Goal: Task Accomplishment & Management: Use online tool/utility

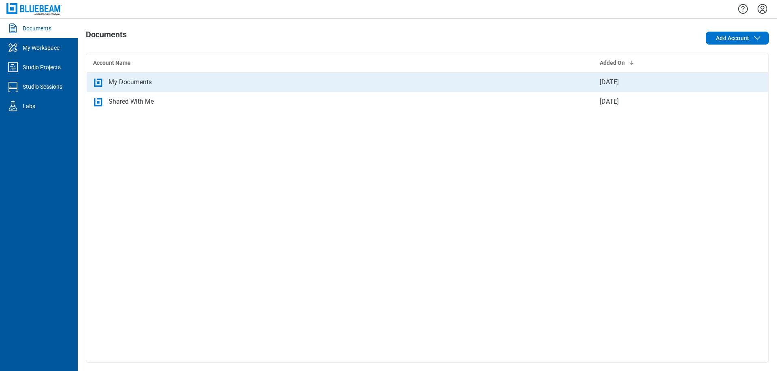
click at [151, 79] on div "My Documents" at bounding box center [129, 82] width 43 height 10
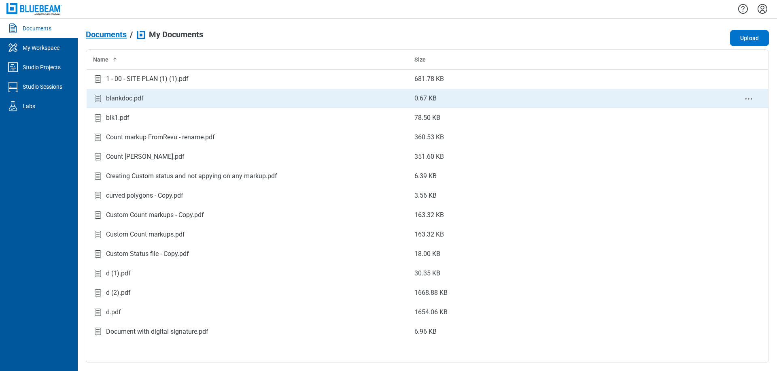
click at [152, 94] on div "blankdoc.pdf" at bounding box center [247, 98] width 308 height 11
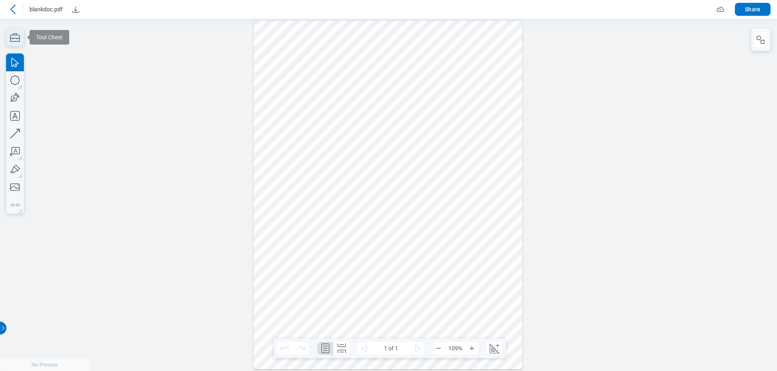
click at [13, 33] on icon "button" at bounding box center [15, 37] width 10 height 9
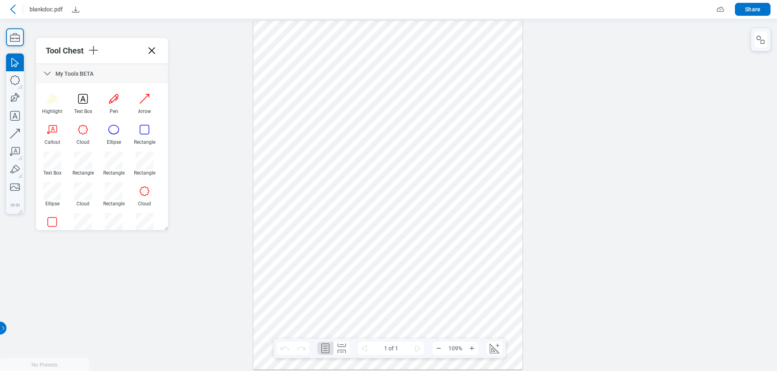
click at [43, 71] on icon at bounding box center [48, 74] width 10 height 10
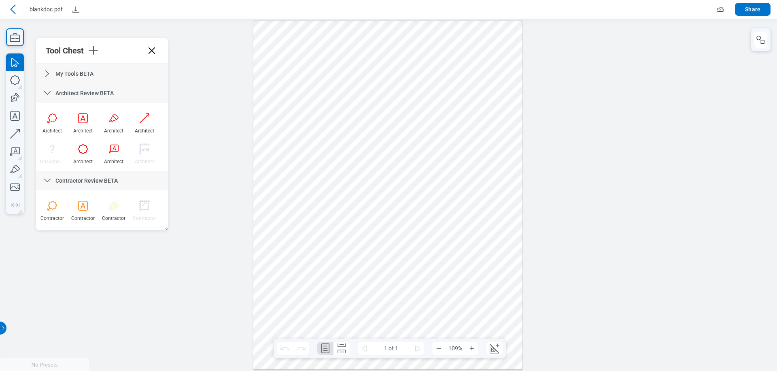
click at [49, 91] on icon at bounding box center [48, 93] width 10 height 10
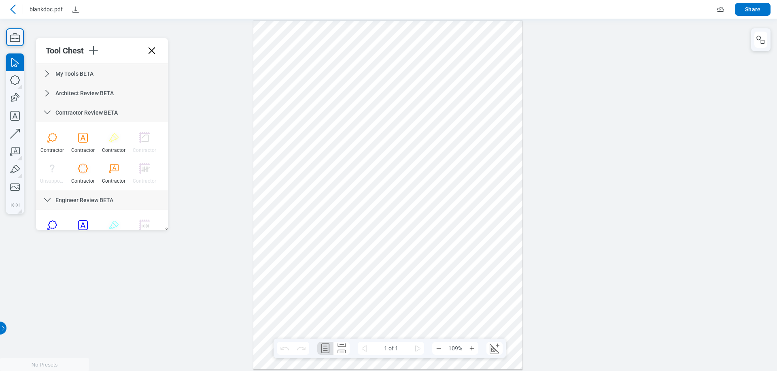
click at [47, 111] on icon at bounding box center [48, 113] width 10 height 10
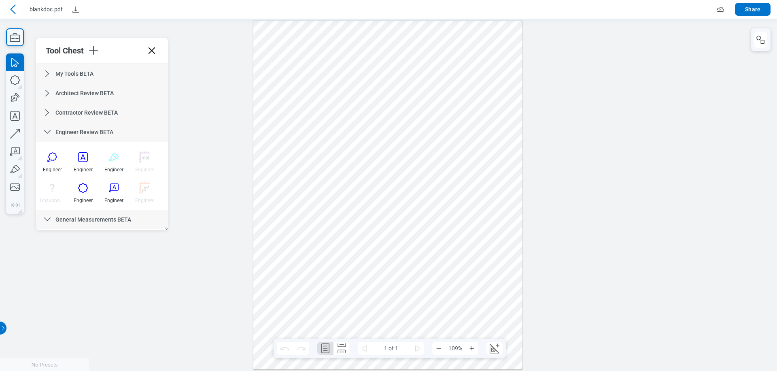
click at [47, 133] on icon at bounding box center [47, 132] width 6 height 4
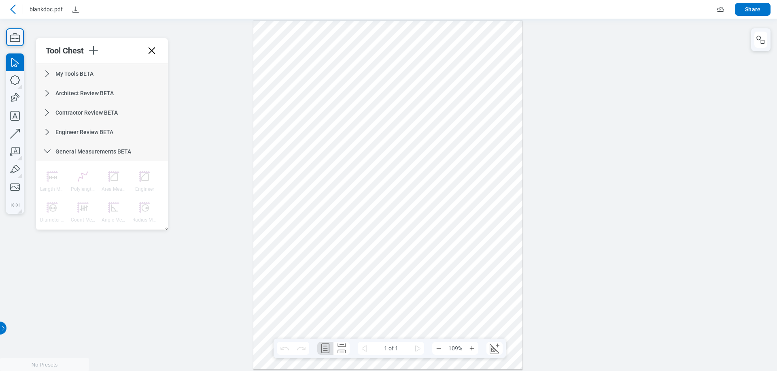
click at [49, 148] on icon at bounding box center [48, 152] width 10 height 10
click at [47, 170] on icon at bounding box center [48, 171] width 10 height 10
drag, startPoint x: 732, startPoint y: 112, endPoint x: 725, endPoint y: 108, distance: 7.2
click at [730, 111] on div at bounding box center [388, 194] width 777 height 352
click at [9, 8] on icon at bounding box center [13, 9] width 10 height 10
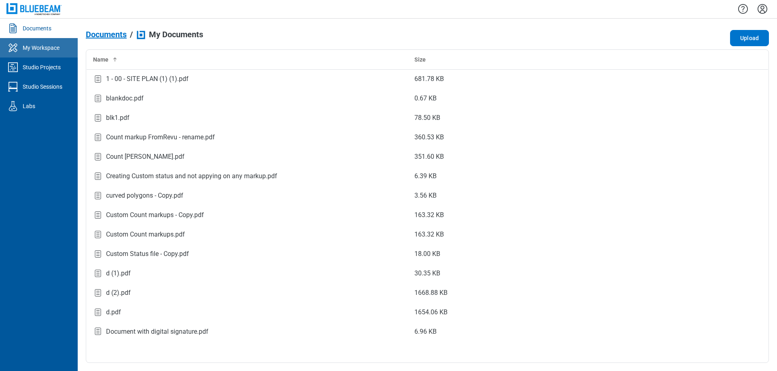
click at [42, 50] on div "My Workspace" at bounding box center [41, 48] width 37 height 8
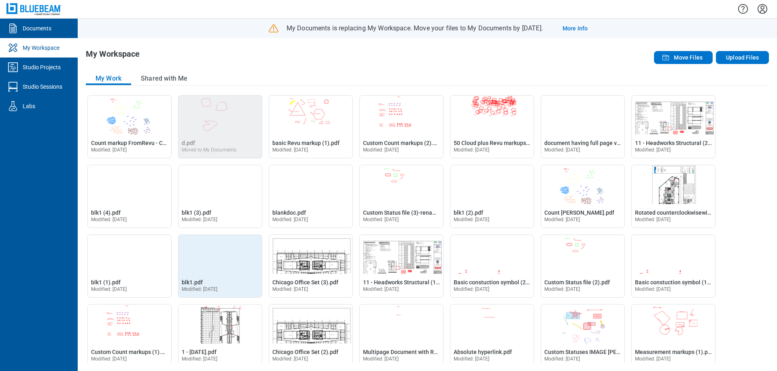
click at [210, 249] on img "Open blk1.pdf in Editor" at bounding box center [220, 254] width 83 height 39
click at [212, 245] on img "Open blk1.pdf in Editor" at bounding box center [220, 254] width 83 height 39
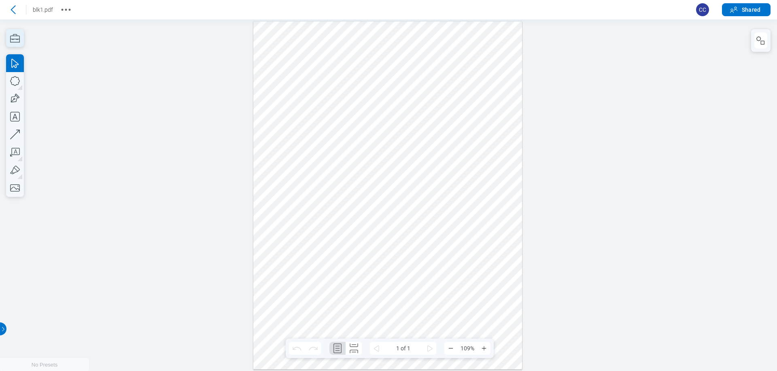
click at [18, 42] on icon "button" at bounding box center [15, 38] width 10 height 9
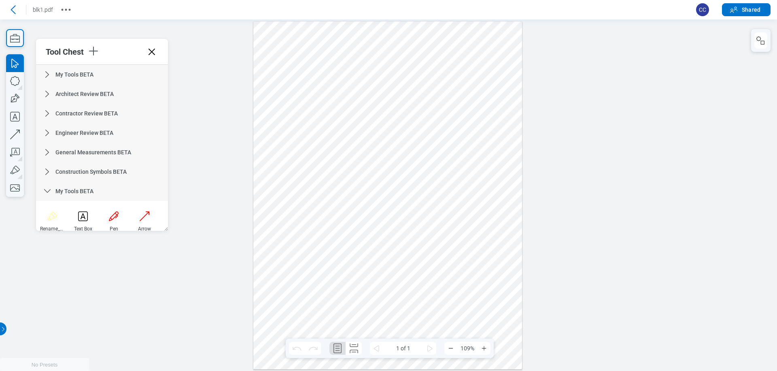
click at [48, 190] on icon at bounding box center [48, 191] width 10 height 10
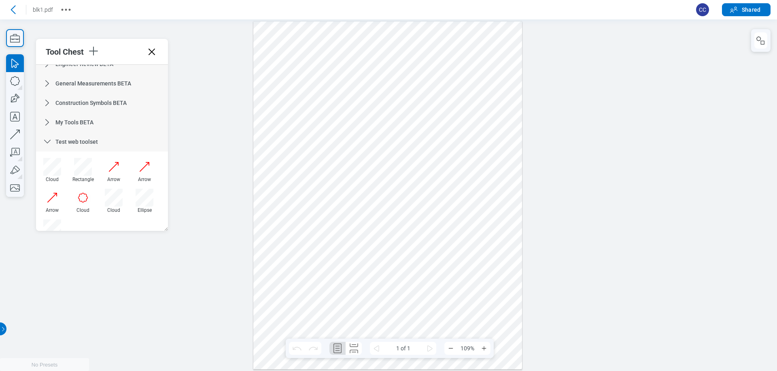
scroll to position [59, 0]
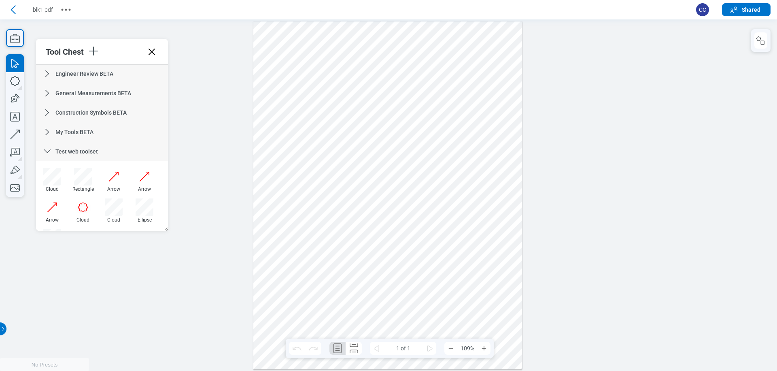
click at [47, 148] on icon at bounding box center [48, 152] width 10 height 10
click at [47, 170] on icon at bounding box center [48, 171] width 10 height 10
click at [48, 192] on icon at bounding box center [48, 190] width 10 height 10
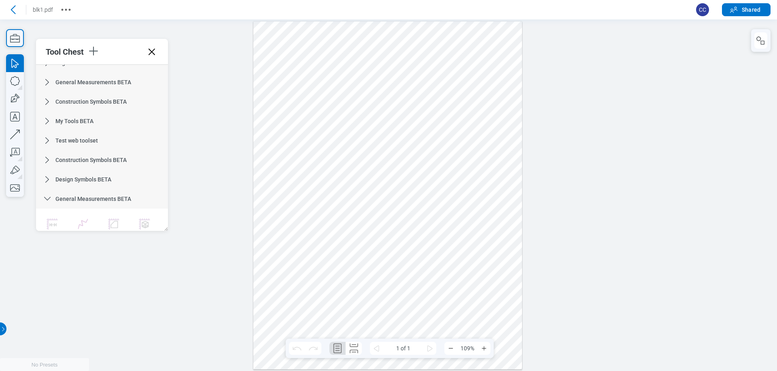
click at [49, 197] on icon at bounding box center [48, 199] width 10 height 10
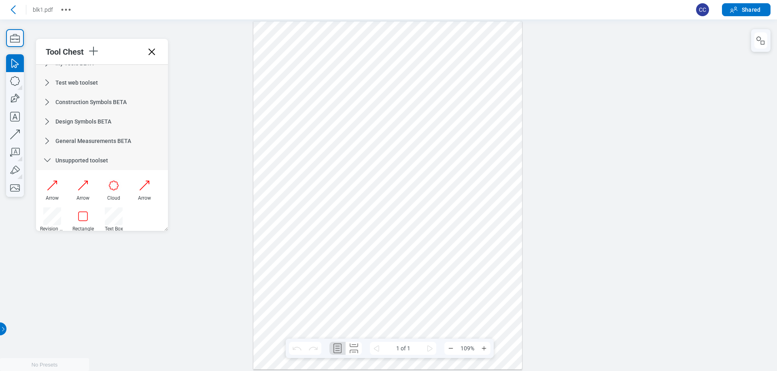
click at [46, 161] on icon at bounding box center [48, 160] width 10 height 10
click at [45, 179] on icon at bounding box center [47, 180] width 6 height 4
click at [48, 197] on icon at bounding box center [48, 199] width 10 height 10
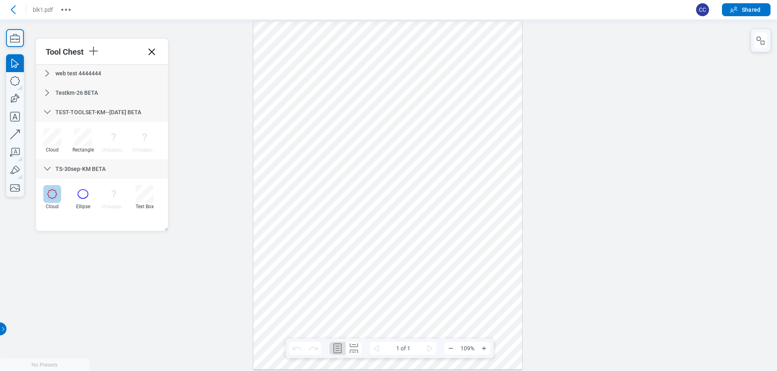
scroll to position [239, 0]
click at [45, 105] on icon at bounding box center [48, 108] width 10 height 10
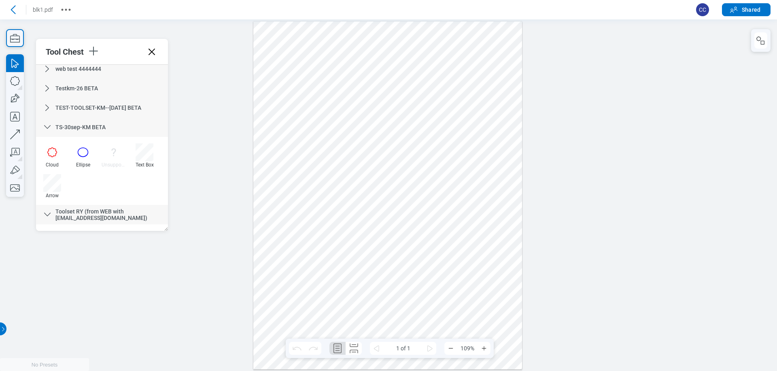
click at [46, 127] on icon at bounding box center [47, 127] width 6 height 4
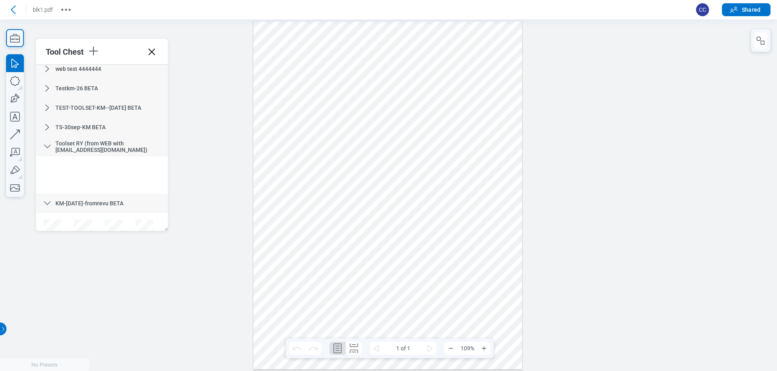
click at [47, 144] on icon at bounding box center [48, 147] width 10 height 10
click at [47, 163] on icon at bounding box center [48, 166] width 10 height 10
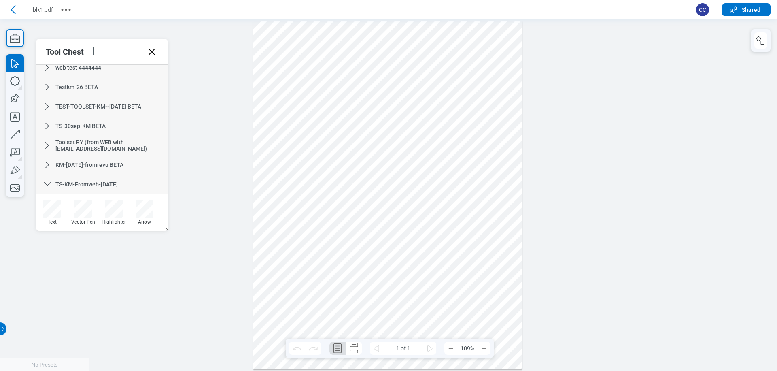
scroll to position [240, 0]
click at [49, 162] on icon at bounding box center [48, 165] width 10 height 10
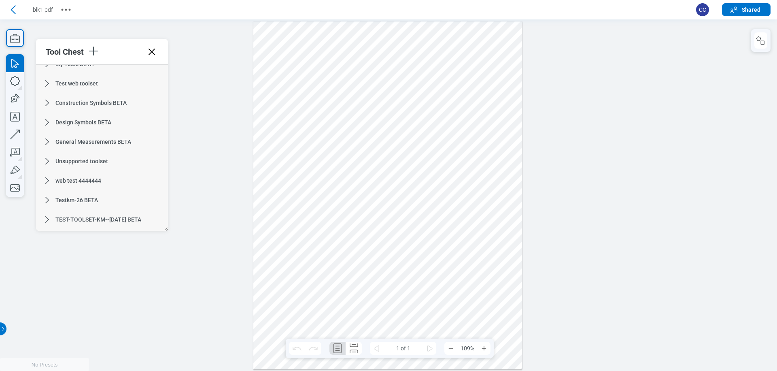
scroll to position [121, 0]
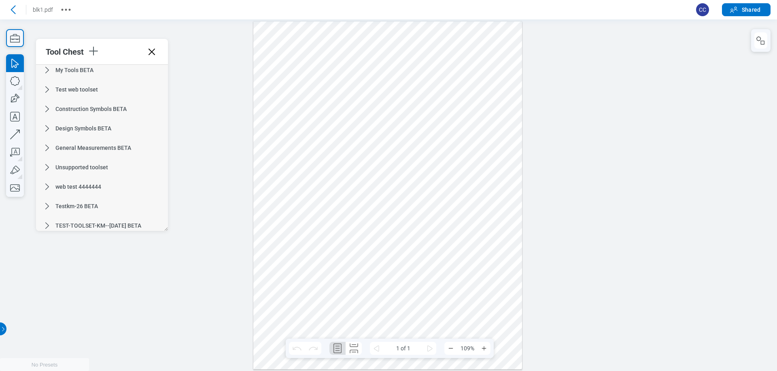
click at [47, 89] on icon at bounding box center [48, 90] width 10 height 10
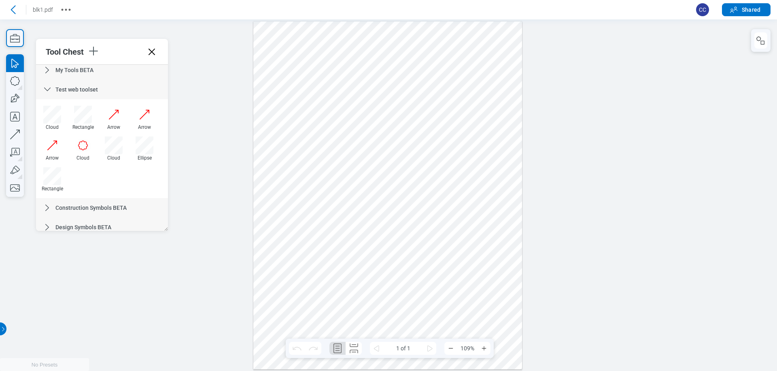
click at [48, 205] on icon at bounding box center [48, 208] width 10 height 10
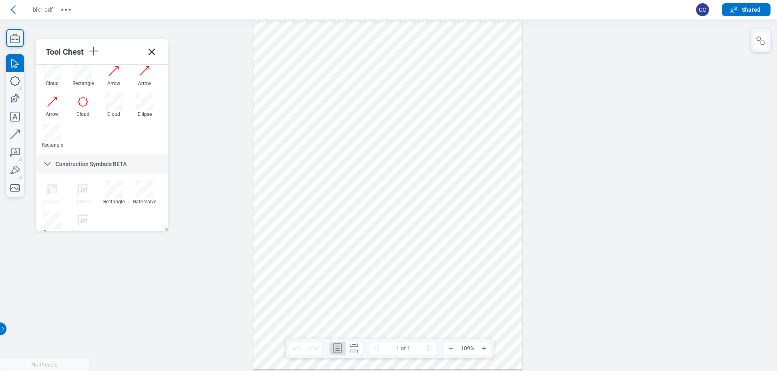
scroll to position [173, 0]
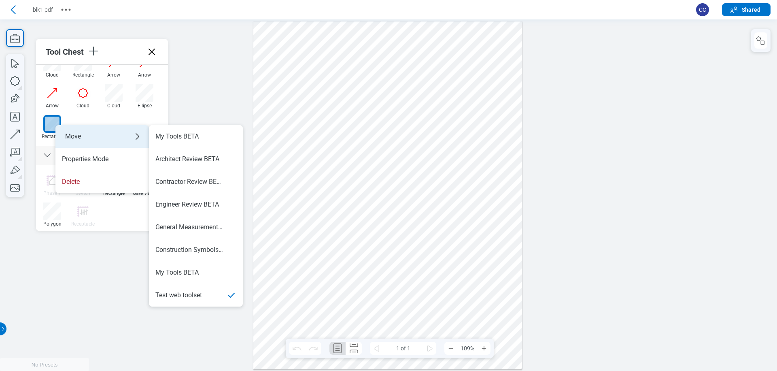
click at [89, 135] on div "Move" at bounding box center [102, 136] width 94 height 23
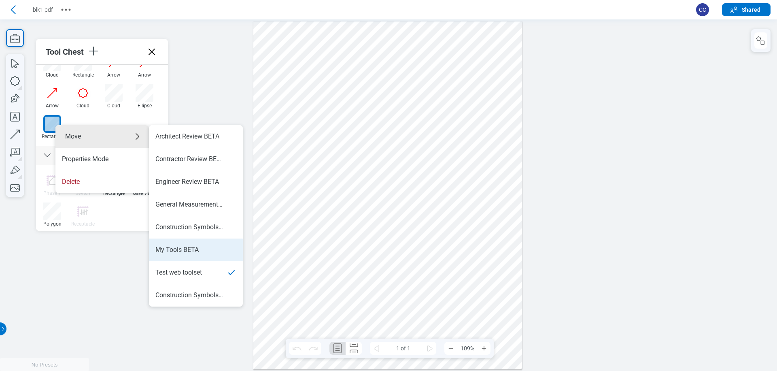
scroll to position [26, 0]
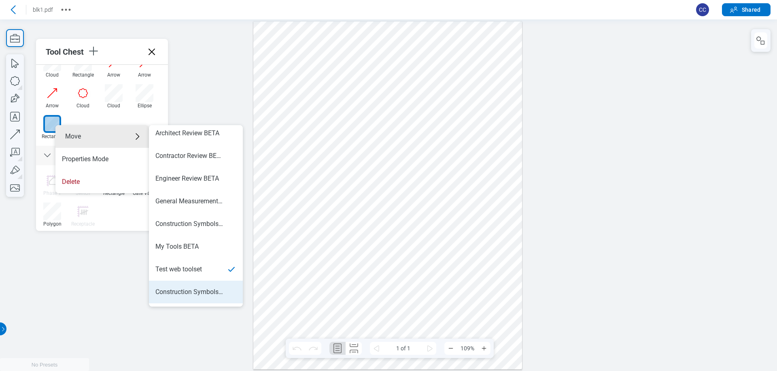
click at [190, 293] on div "Construction Symbols BETA" at bounding box center [189, 291] width 68 height 9
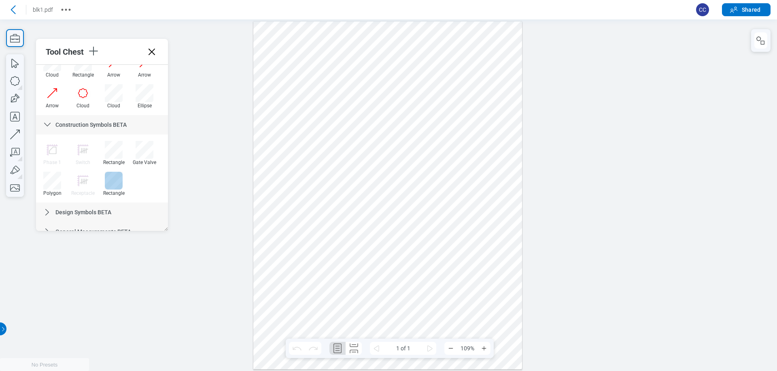
drag, startPoint x: 776, startPoint y: 85, endPoint x: 116, endPoint y: 183, distance: 667.1
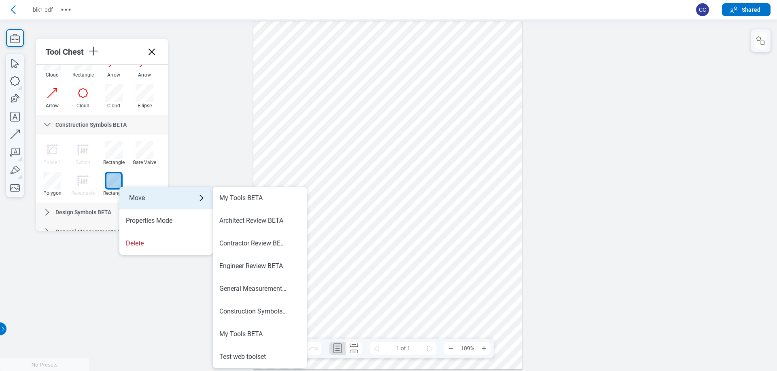
click at [139, 199] on div "Move" at bounding box center [166, 198] width 94 height 23
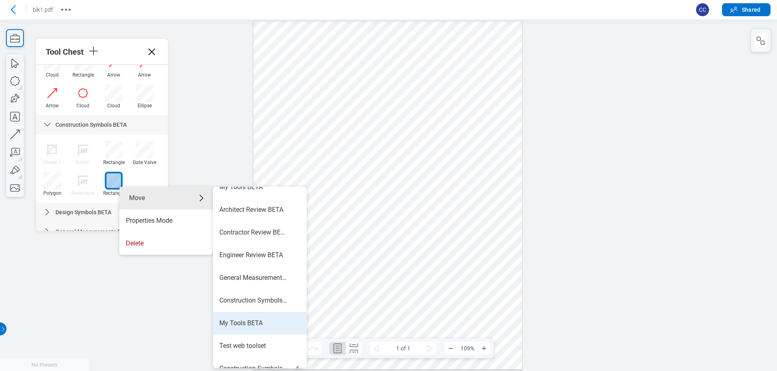
scroll to position [13, 0]
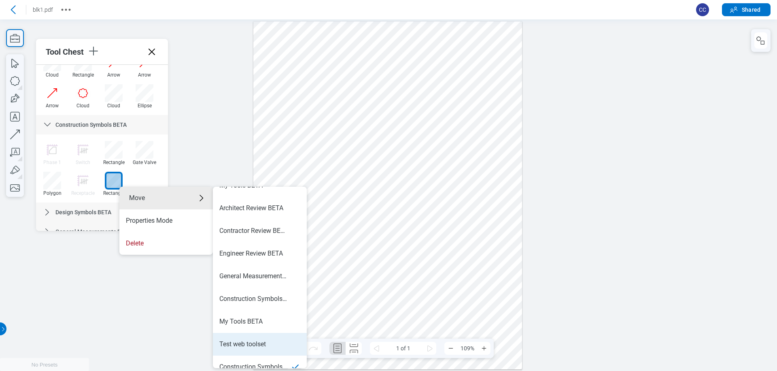
click at [253, 341] on div "Test web toolset" at bounding box center [242, 344] width 47 height 9
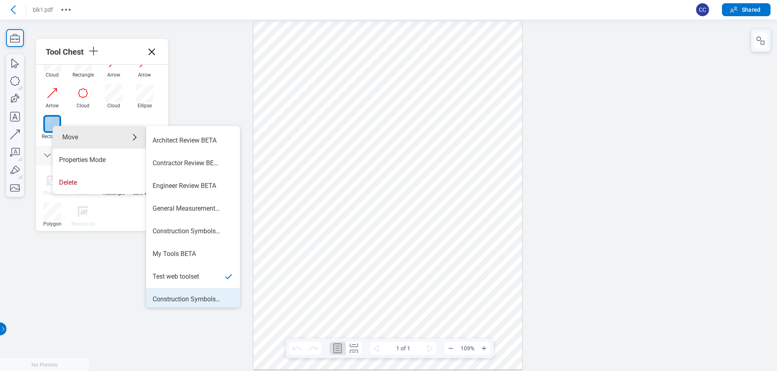
scroll to position [23, 0]
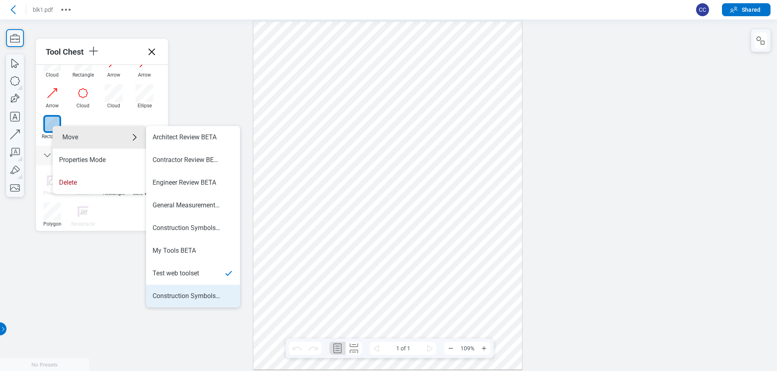
click at [202, 297] on div "Construction Symbols BETA" at bounding box center [187, 295] width 68 height 9
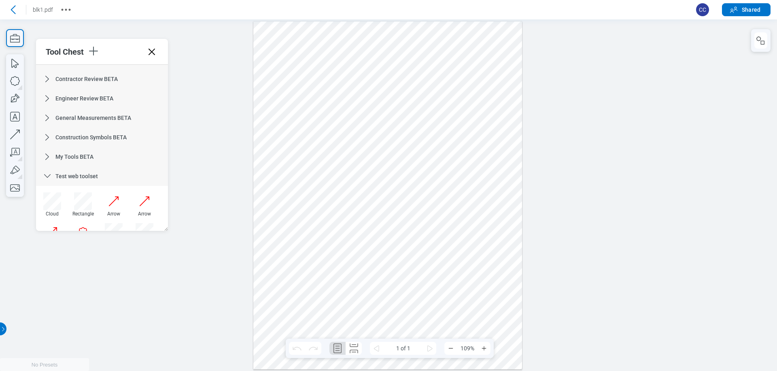
scroll to position [0, 0]
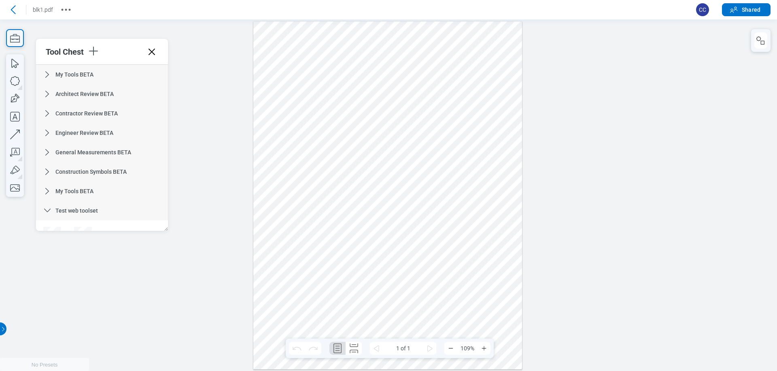
click at [46, 210] on icon at bounding box center [48, 211] width 10 height 10
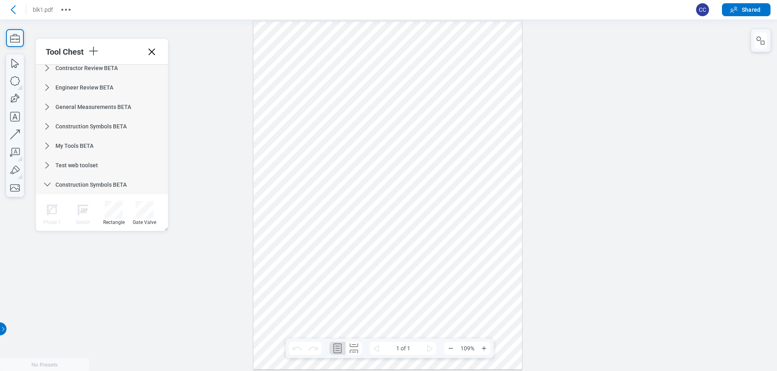
scroll to position [55, 0]
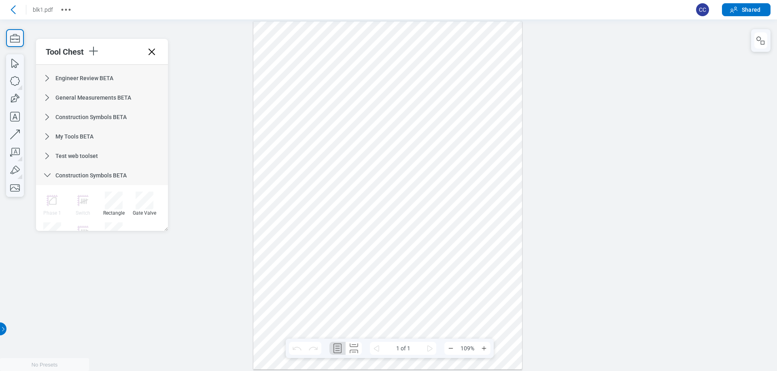
click at [46, 174] on icon at bounding box center [48, 175] width 10 height 10
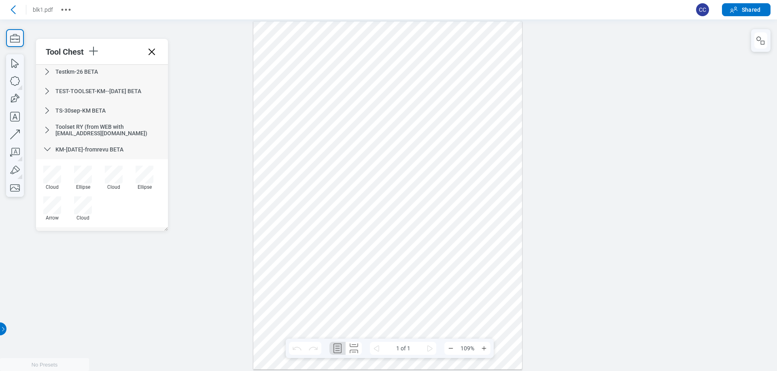
click at [45, 148] on icon at bounding box center [47, 149] width 6 height 4
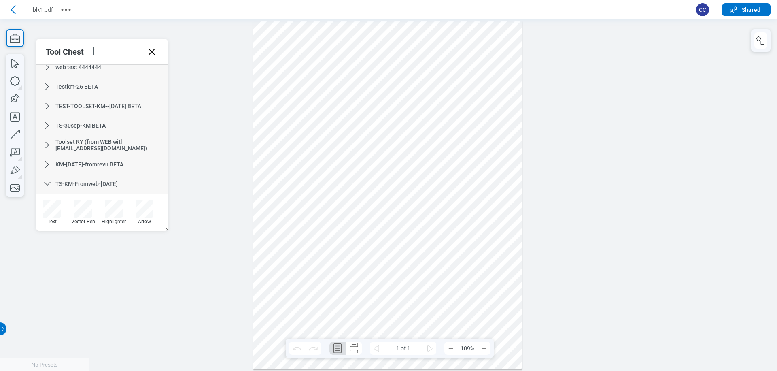
click at [48, 187] on icon at bounding box center [48, 184] width 10 height 10
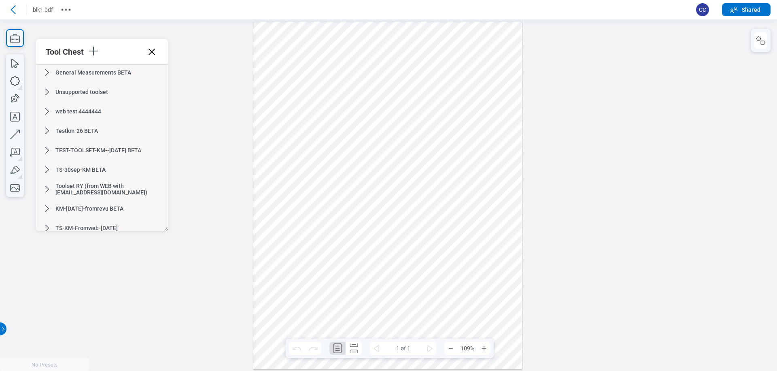
scroll to position [203, 0]
